Goal: Task Accomplishment & Management: Manage account settings

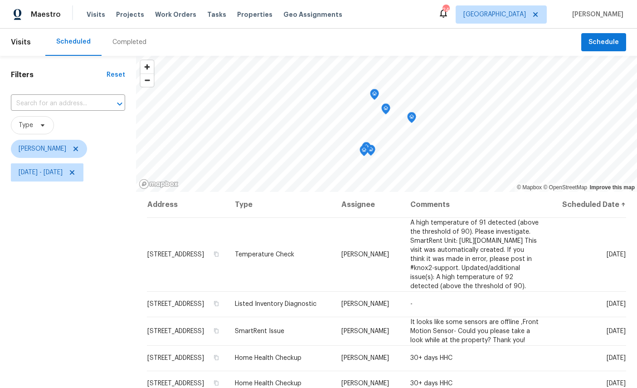
scroll to position [31, 0]
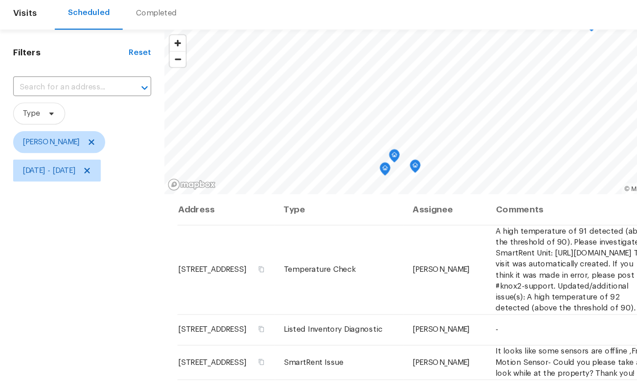
click at [317, 168] on icon "Map marker" at bounding box center [319, 169] width 5 height 2
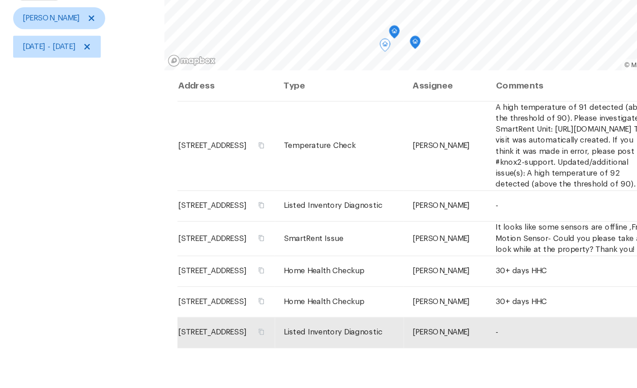
scroll to position [39, 0]
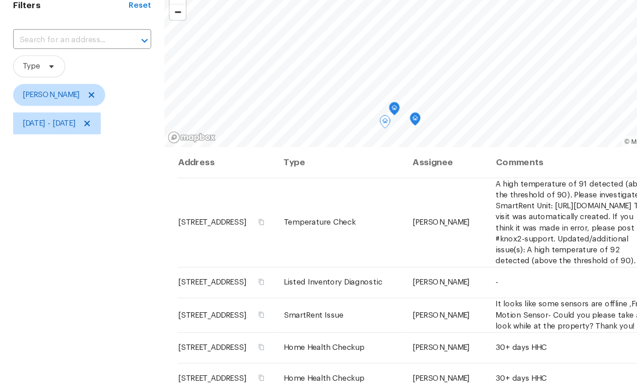
click at [323, 116] on icon "Map marker" at bounding box center [327, 121] width 8 height 10
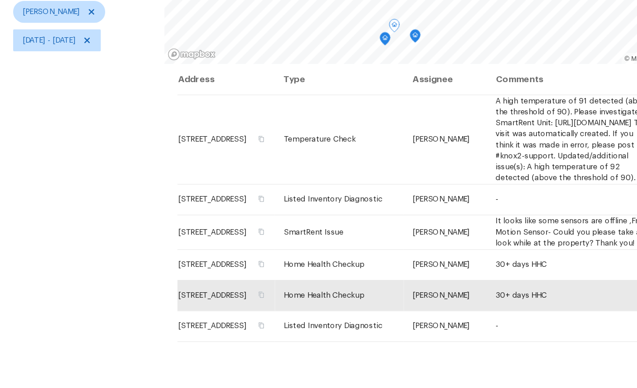
scroll to position [107, 0]
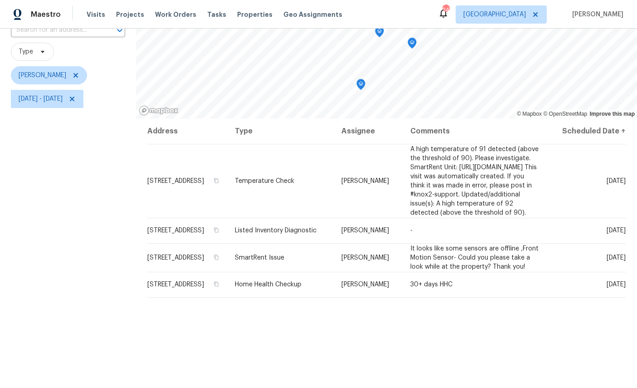
scroll to position [62, 0]
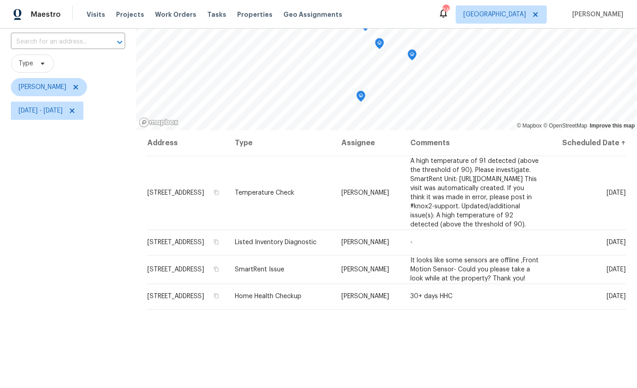
click at [359, 93] on icon "Map marker" at bounding box center [361, 94] width 5 height 2
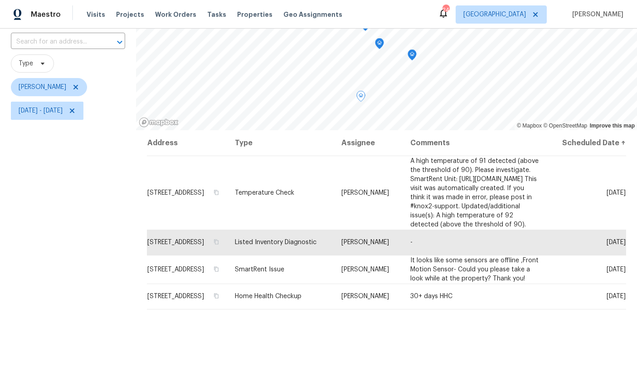
click at [379, 46] on icon "Map marker" at bounding box center [380, 44] width 8 height 10
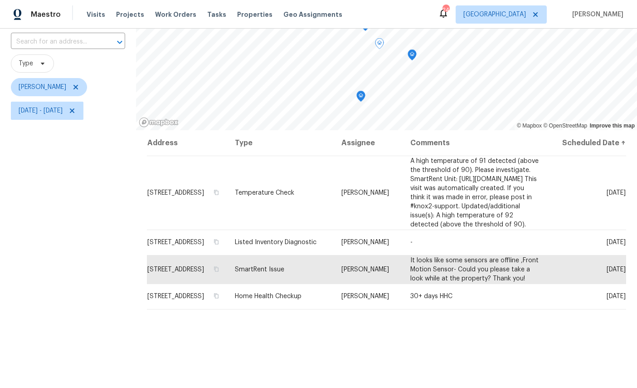
click at [412, 55] on icon "Map marker" at bounding box center [412, 55] width 8 height 10
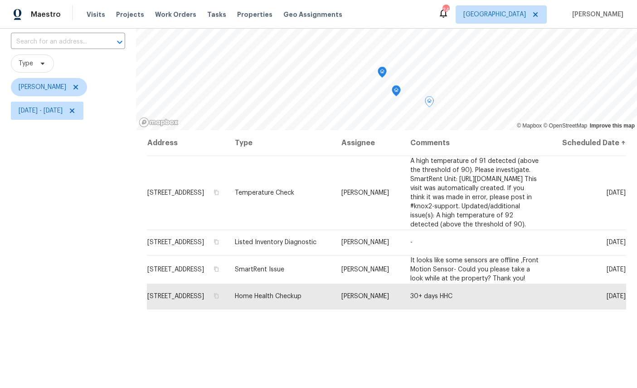
click at [378, 72] on icon "Map marker" at bounding box center [382, 72] width 8 height 10
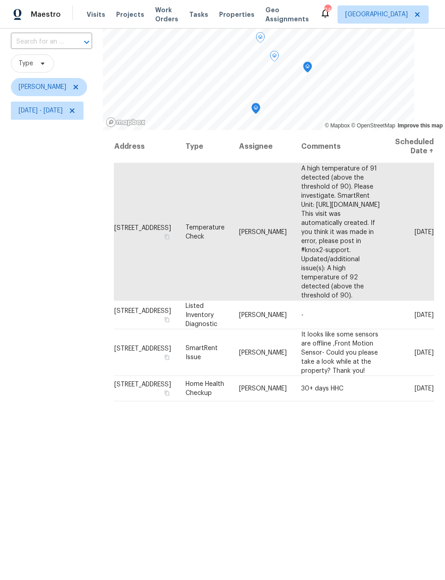
click at [94, 329] on div "Filters Reset ​ Type William Sparks Sun, Aug 10 - Wed, Aug 13" at bounding box center [51, 294] width 103 height 600
click at [103, 318] on div "Filters Reset ​ Type William Sparks Sun, Aug 10 - Wed, Aug 13" at bounding box center [51, 294] width 103 height 600
click at [103, 336] on div "Filters Reset ​ Type William Sparks Sun, Aug 10 - Wed, Aug 13" at bounding box center [51, 294] width 103 height 600
click at [103, 294] on div "Filters Reset ​ Type William Sparks Sun, Aug 10 - Wed, Aug 13" at bounding box center [51, 294] width 103 height 600
click at [103, 296] on div "Filters Reset ​ Type William Sparks Sun, Aug 10 - Wed, Aug 13" at bounding box center [51, 294] width 103 height 600
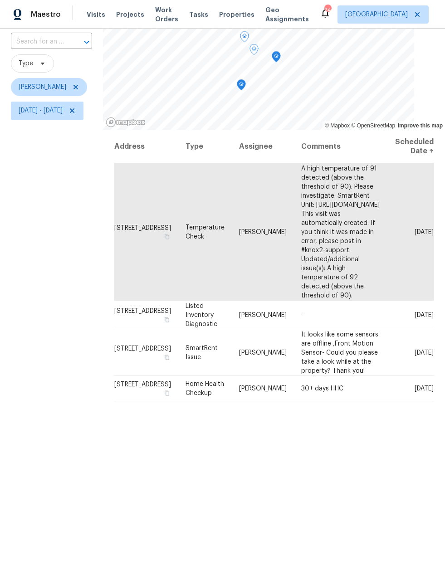
click at [71, 293] on div "Filters Reset ​ Type William Sparks Sun, Aug 10 - Wed, Aug 13" at bounding box center [51, 294] width 103 height 600
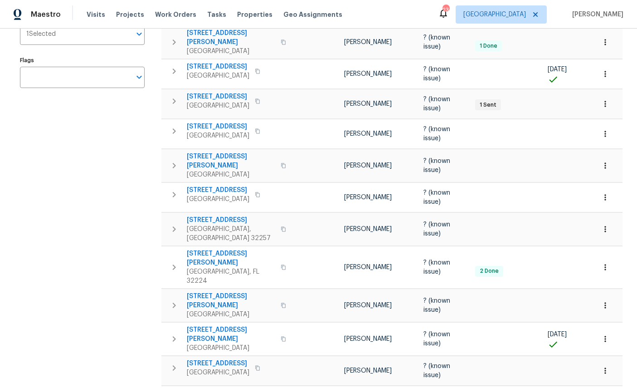
scroll to position [164, 0]
click at [219, 387] on span "[STREET_ADDRESS]" at bounding box center [231, 393] width 88 height 9
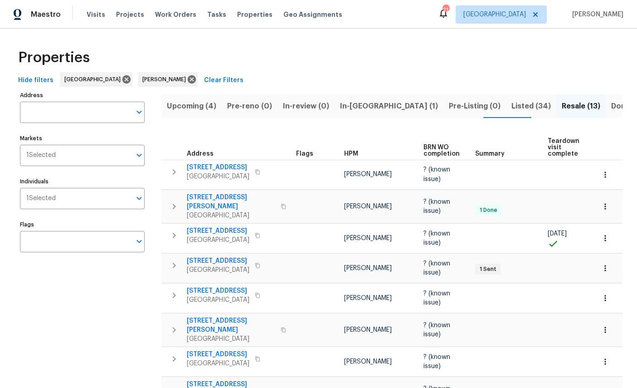
scroll to position [0, 15]
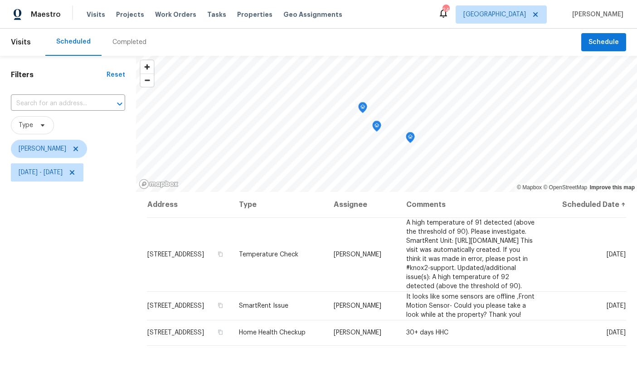
click at [406, 136] on icon "Map marker" at bounding box center [410, 137] width 8 height 10
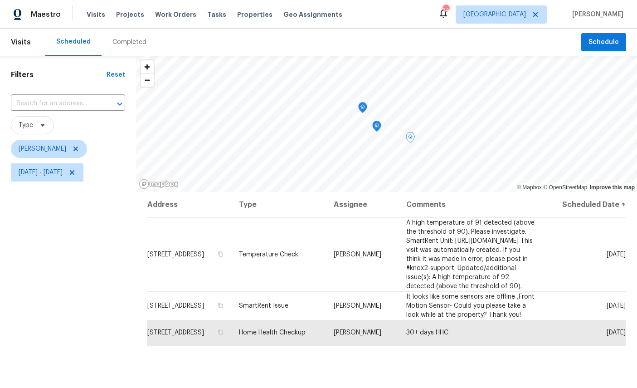
click at [374, 129] on icon "Map marker" at bounding box center [377, 126] width 8 height 10
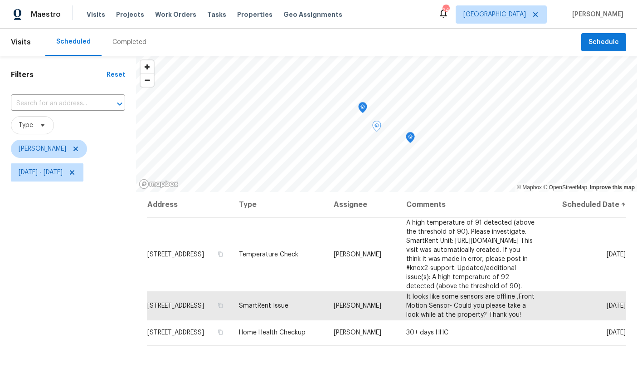
click at [626, 12] on div "Maestro Visits Projects Work Orders Tasks Properties Geo Assignments 24 Jackson…" at bounding box center [318, 14] width 637 height 29
click at [406, 145] on div "Map marker" at bounding box center [410, 139] width 9 height 14
click at [409, 138] on icon "Map marker" at bounding box center [410, 137] width 3 height 2
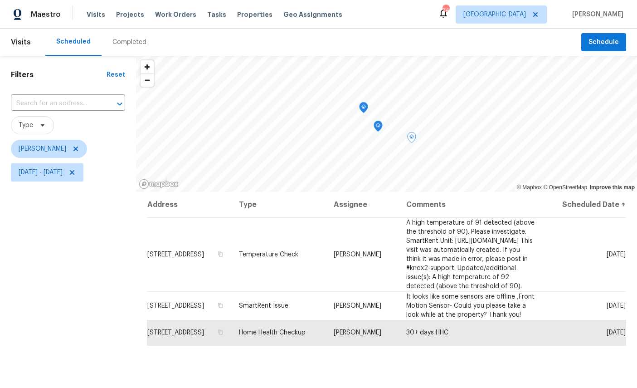
click at [360, 109] on icon "Map marker" at bounding box center [364, 108] width 8 height 10
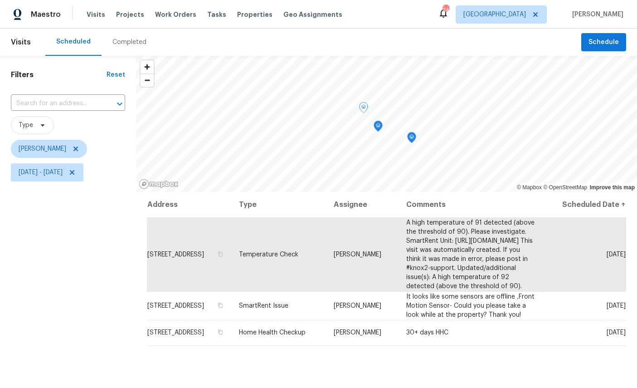
click at [376, 128] on icon "Map marker" at bounding box center [378, 126] width 8 height 10
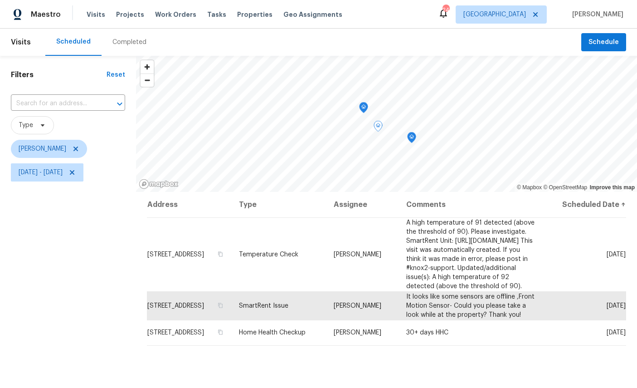
click at [361, 105] on icon "Map marker" at bounding box center [364, 108] width 8 height 10
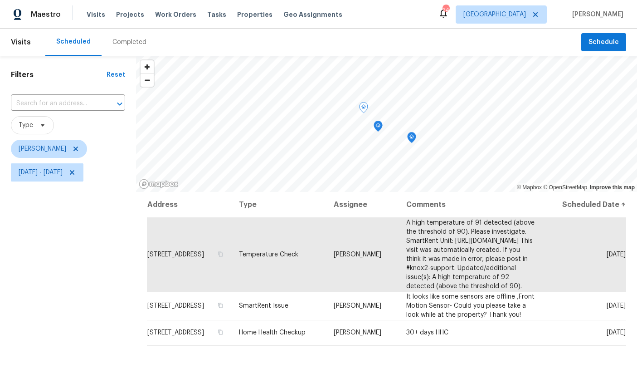
click at [0, 0] on icon at bounding box center [0, 0] width 0 height 0
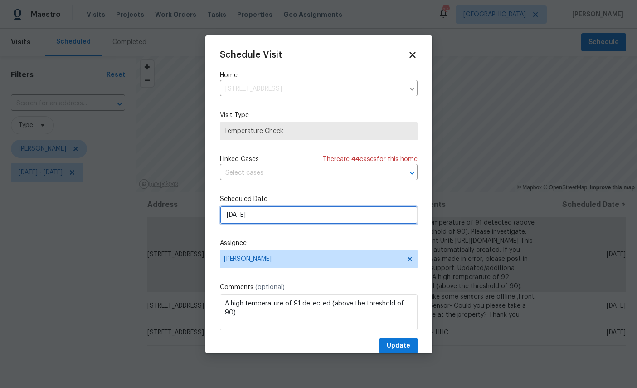
click at [302, 217] on input "8/13/2025" at bounding box center [319, 215] width 198 height 18
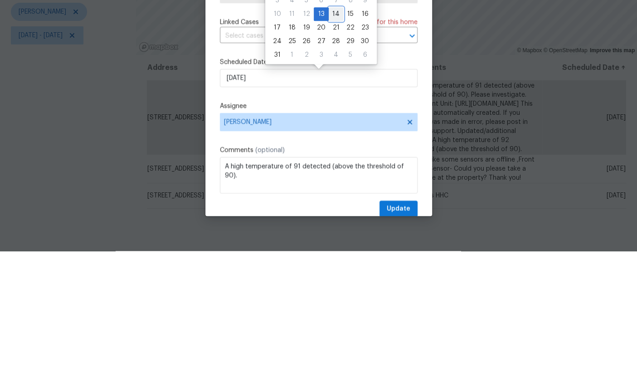
click at [332, 145] on div "14" at bounding box center [336, 151] width 15 height 13
type input "8/14/2025"
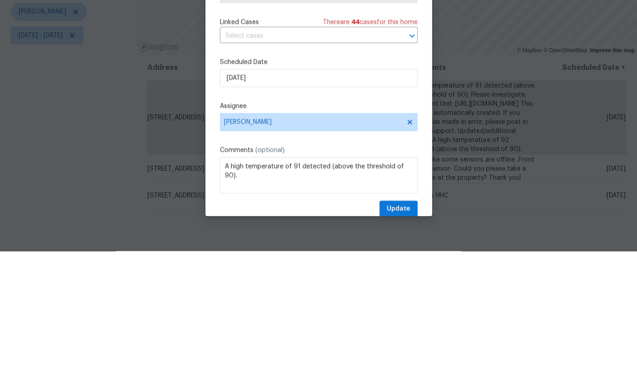
scroll to position [34, 0]
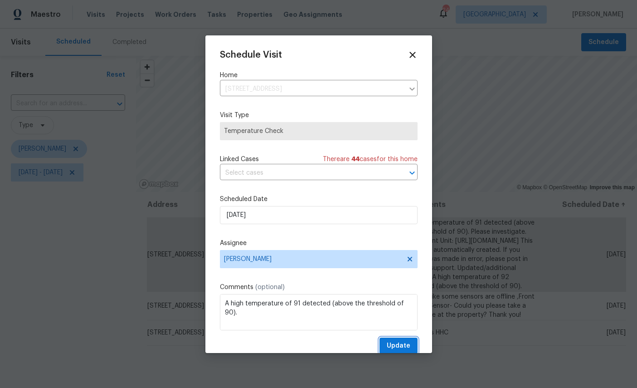
click at [407, 340] on button "Update" at bounding box center [399, 345] width 38 height 17
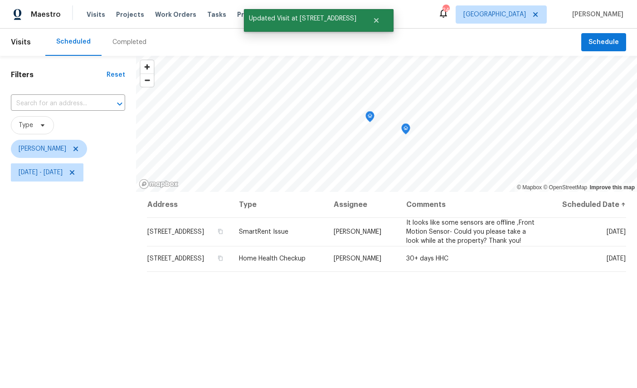
click at [367, 112] on icon "Map marker" at bounding box center [370, 117] width 8 height 10
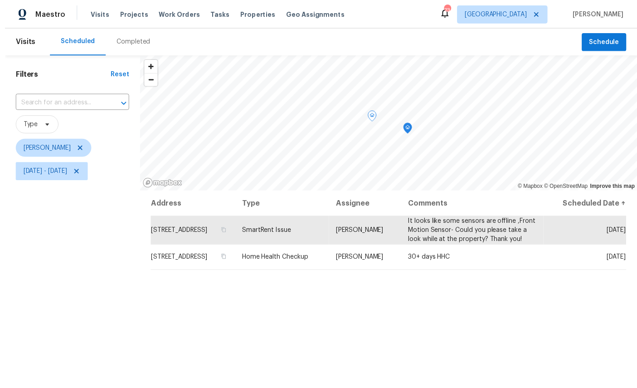
scroll to position [20, 0]
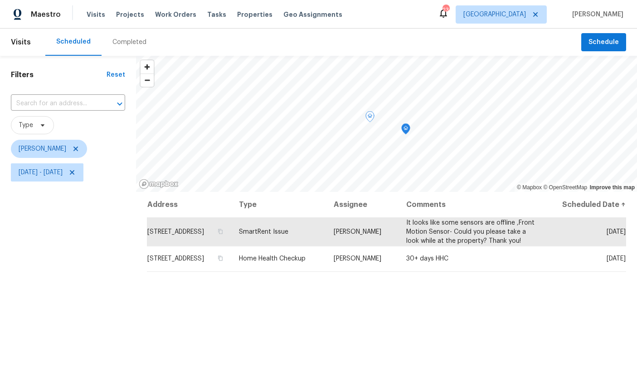
click at [356, 372] on div "Address Type Assignee Comments Scheduled Date ↑ 8849 Old Kings Rd S Unit 181, J…" at bounding box center [386, 347] width 501 height 310
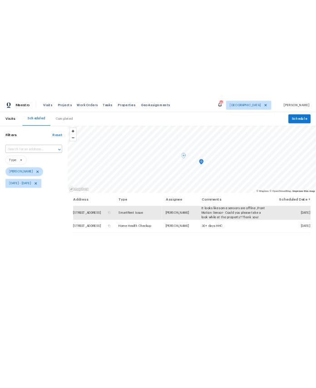
scroll to position [0, 0]
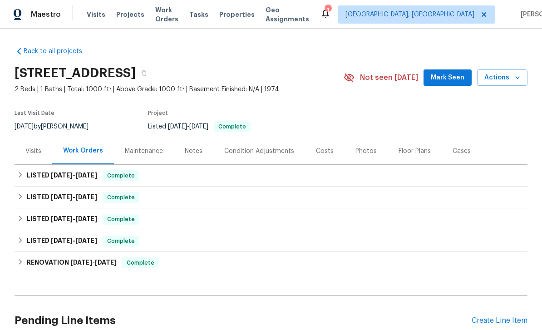
click at [31, 151] on div "Visits" at bounding box center [33, 151] width 16 height 9
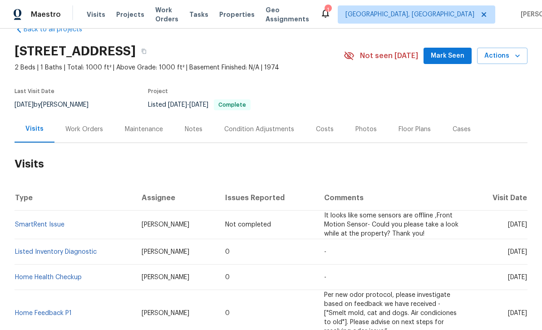
scroll to position [22, 0]
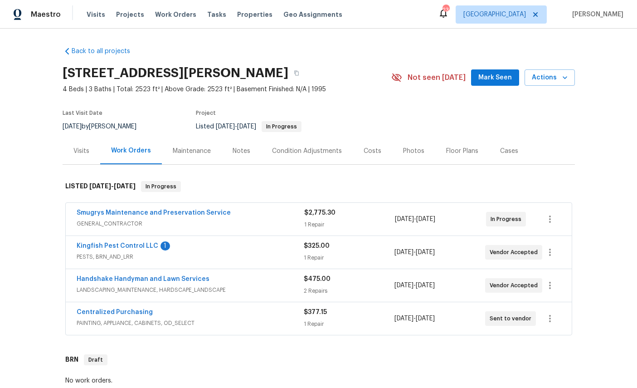
click at [89, 249] on link "Kingfish Pest Control LLC" at bounding box center [118, 246] width 82 height 6
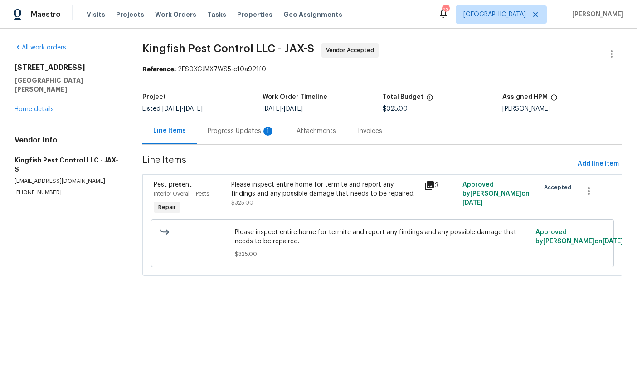
click at [239, 124] on div "Progress Updates 1" at bounding box center [241, 130] width 89 height 27
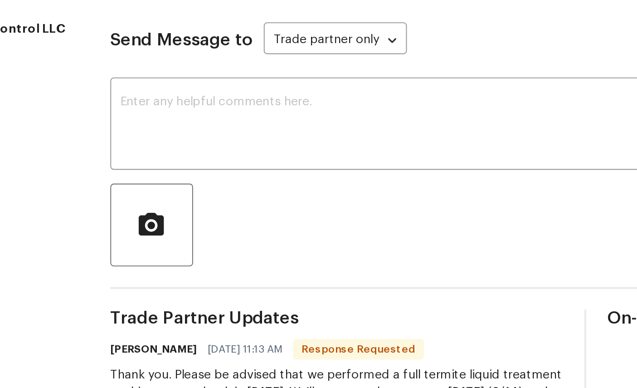
scroll to position [12, 0]
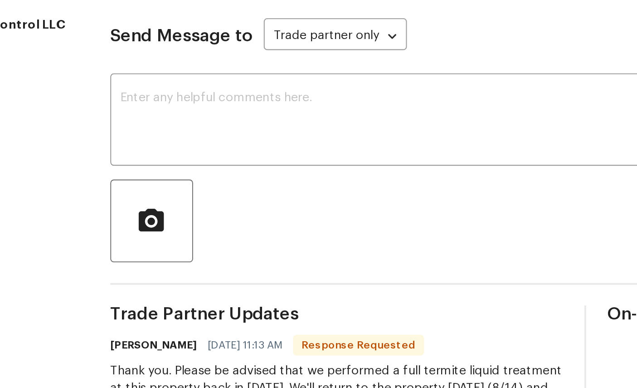
click at [156, 196] on textarea at bounding box center [329, 212] width 403 height 32
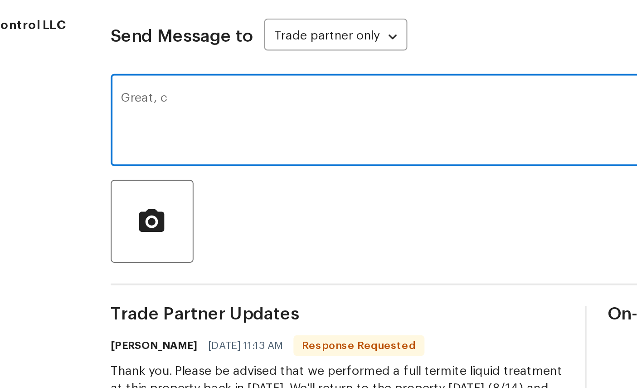
type textarea "Great,"
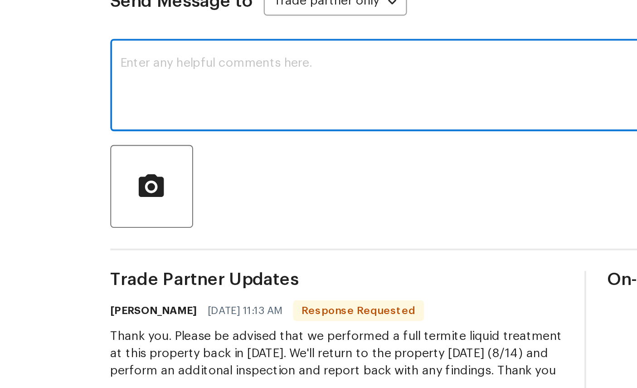
copy div "Thank you. Please be advised that we performed a full termite liquid treatment …"
click at [177, 242] on div at bounding box center [372, 264] width 500 height 44
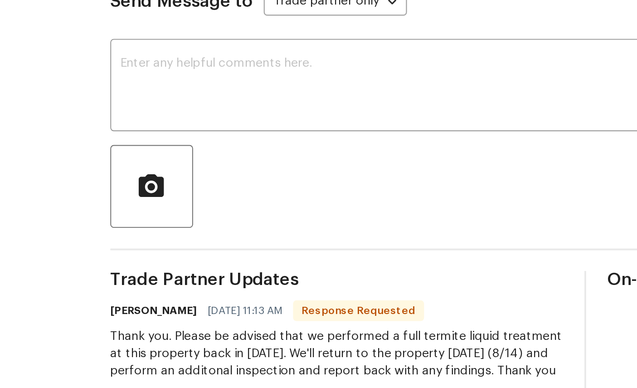
click at [141, 196] on textarea at bounding box center [329, 212] width 403 height 32
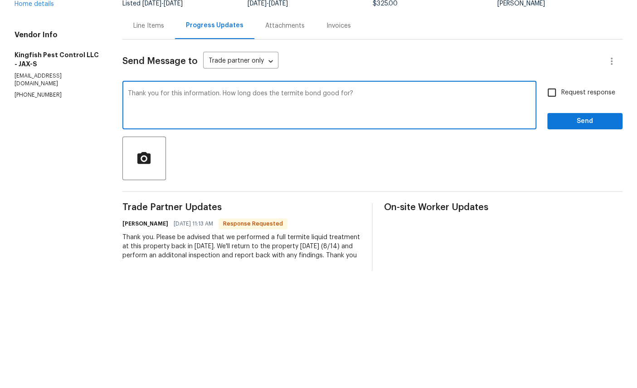
type textarea "Thank you for this information. How long does the termite bond good for?"
click at [556, 188] on input "Request response" at bounding box center [552, 197] width 19 height 19
checkbox input "true"
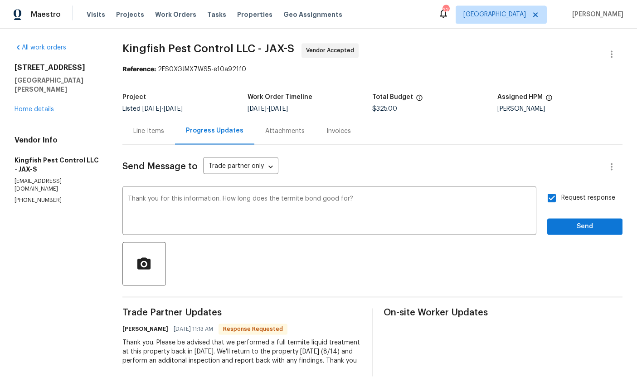
scroll to position [12, 0]
click at [581, 218] on button "Send" at bounding box center [584, 226] width 75 height 17
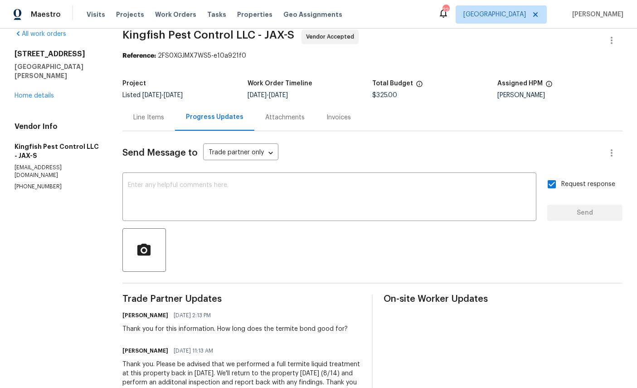
scroll to position [13, 0]
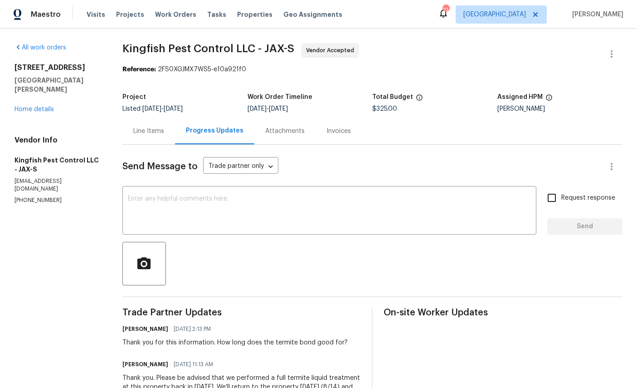
click at [350, 379] on div "Thank you. Please be advised that we performed a full termite liquid treatment …" at bounding box center [241, 386] width 239 height 27
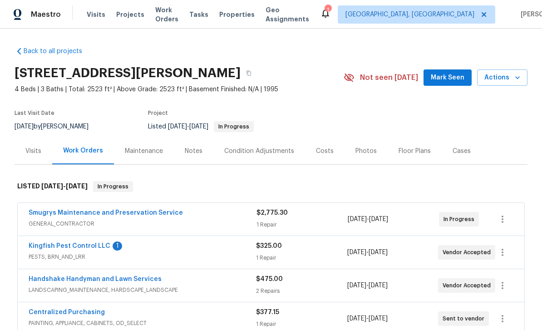
click at [67, 245] on link "Kingfish Pest Control LLC" at bounding box center [70, 246] width 82 height 6
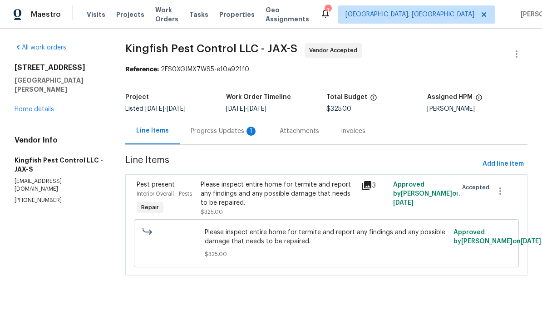
click at [227, 136] on div "Progress Updates 1" at bounding box center [224, 131] width 67 height 9
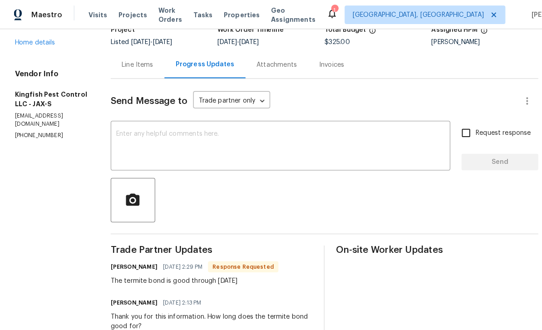
scroll to position [51, 0]
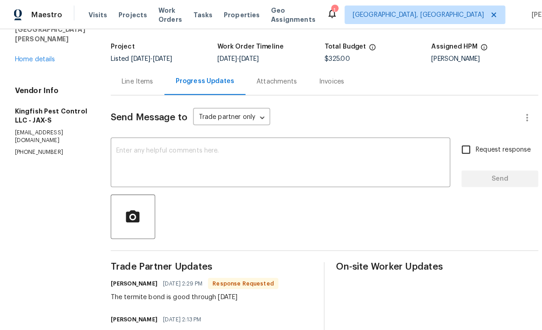
click at [42, 43] on div "689 Box Branch Cir Saint Johns, FL 32259 Home details" at bounding box center [51, 37] width 72 height 51
click at [40, 55] on link "Home details" at bounding box center [34, 58] width 39 height 6
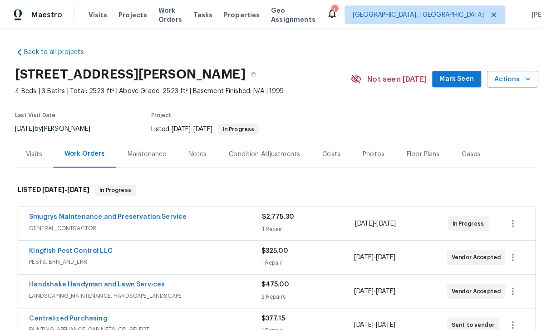
scroll to position [43, 0]
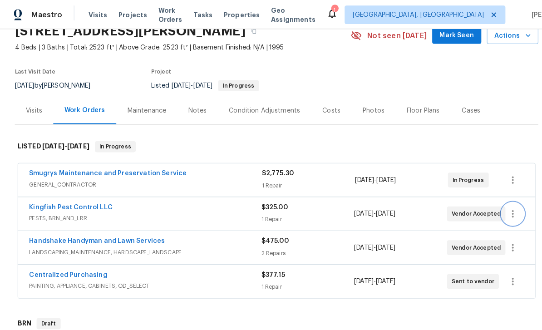
click at [503, 209] on icon "button" at bounding box center [502, 209] width 11 height 11
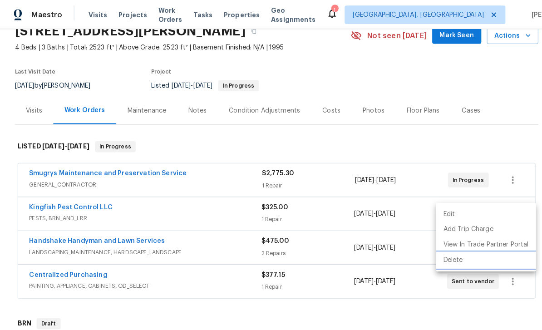
click at [448, 254] on li "Delete" at bounding box center [476, 254] width 98 height 15
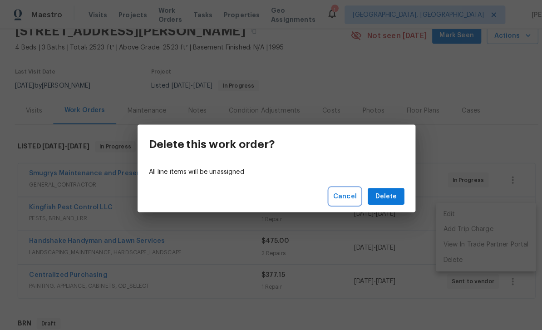
click at [339, 193] on span "Cancel" at bounding box center [337, 192] width 23 height 11
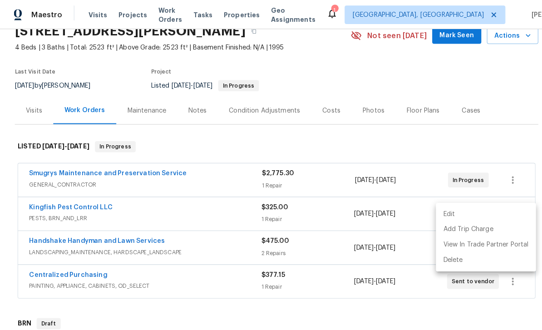
click at [437, 139] on div at bounding box center [271, 165] width 542 height 330
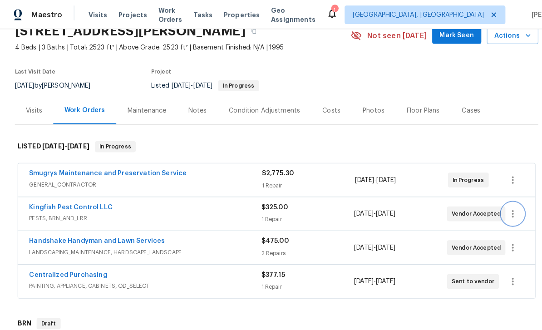
click at [505, 210] on icon "button" at bounding box center [502, 209] width 11 height 11
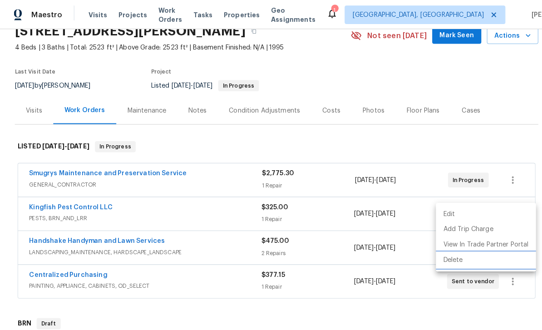
click at [441, 256] on li "Delete" at bounding box center [476, 254] width 98 height 15
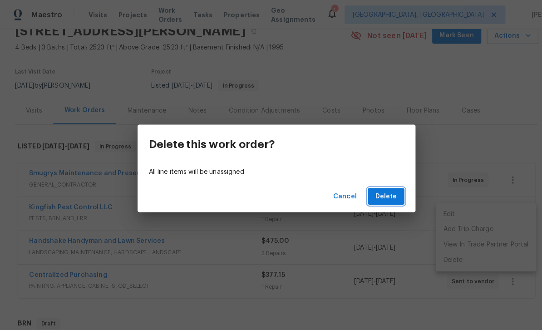
click at [380, 195] on span "Delete" at bounding box center [377, 192] width 21 height 11
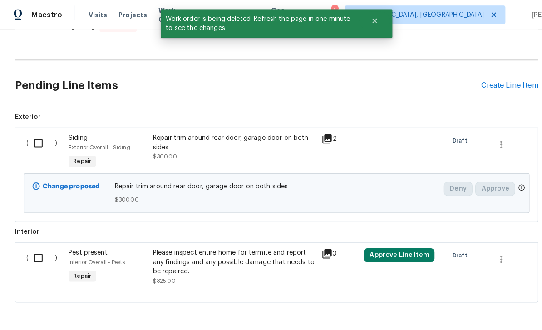
scroll to position [630, 0]
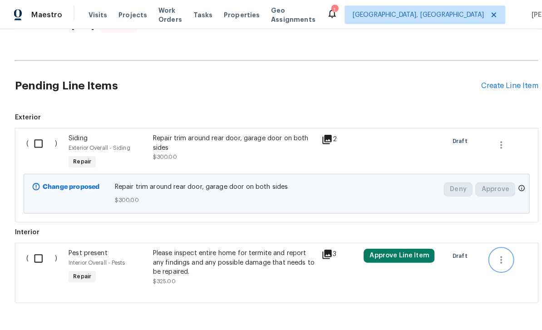
click at [486, 253] on icon "button" at bounding box center [490, 254] width 11 height 11
click at [500, 253] on li "Cancel" at bounding box center [497, 254] width 35 height 15
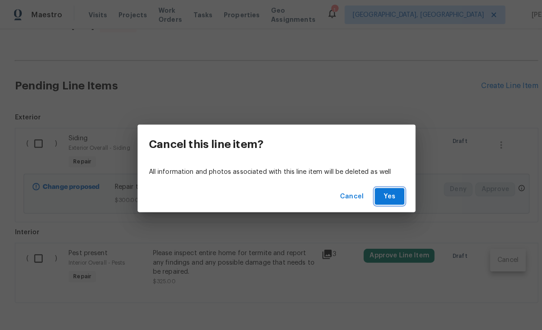
click at [385, 186] on button "Yes" at bounding box center [381, 192] width 29 height 17
